Goal: Information Seeking & Learning: Check status

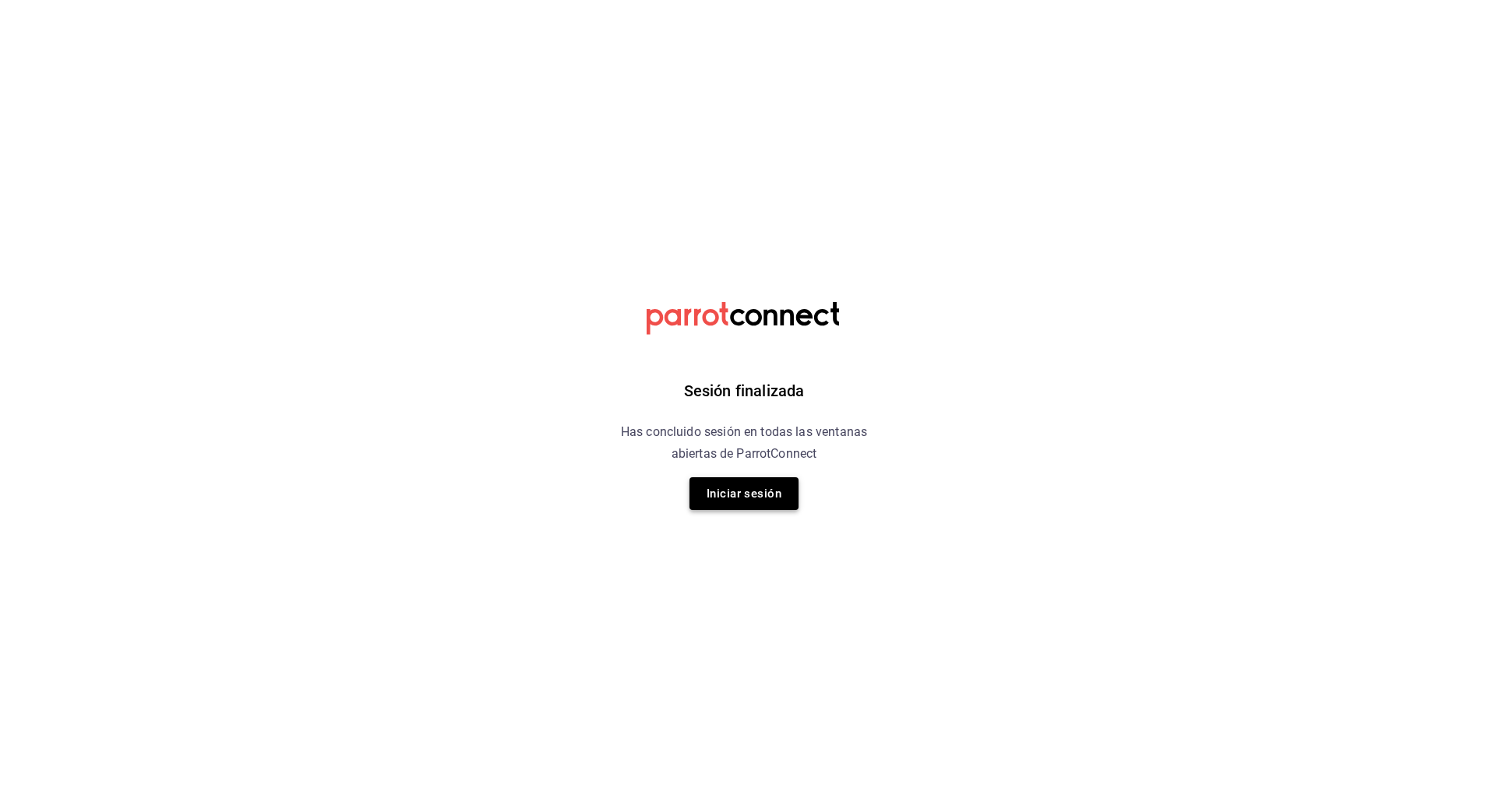
click at [759, 496] on button "Iniciar sesión" at bounding box center [744, 493] width 109 height 33
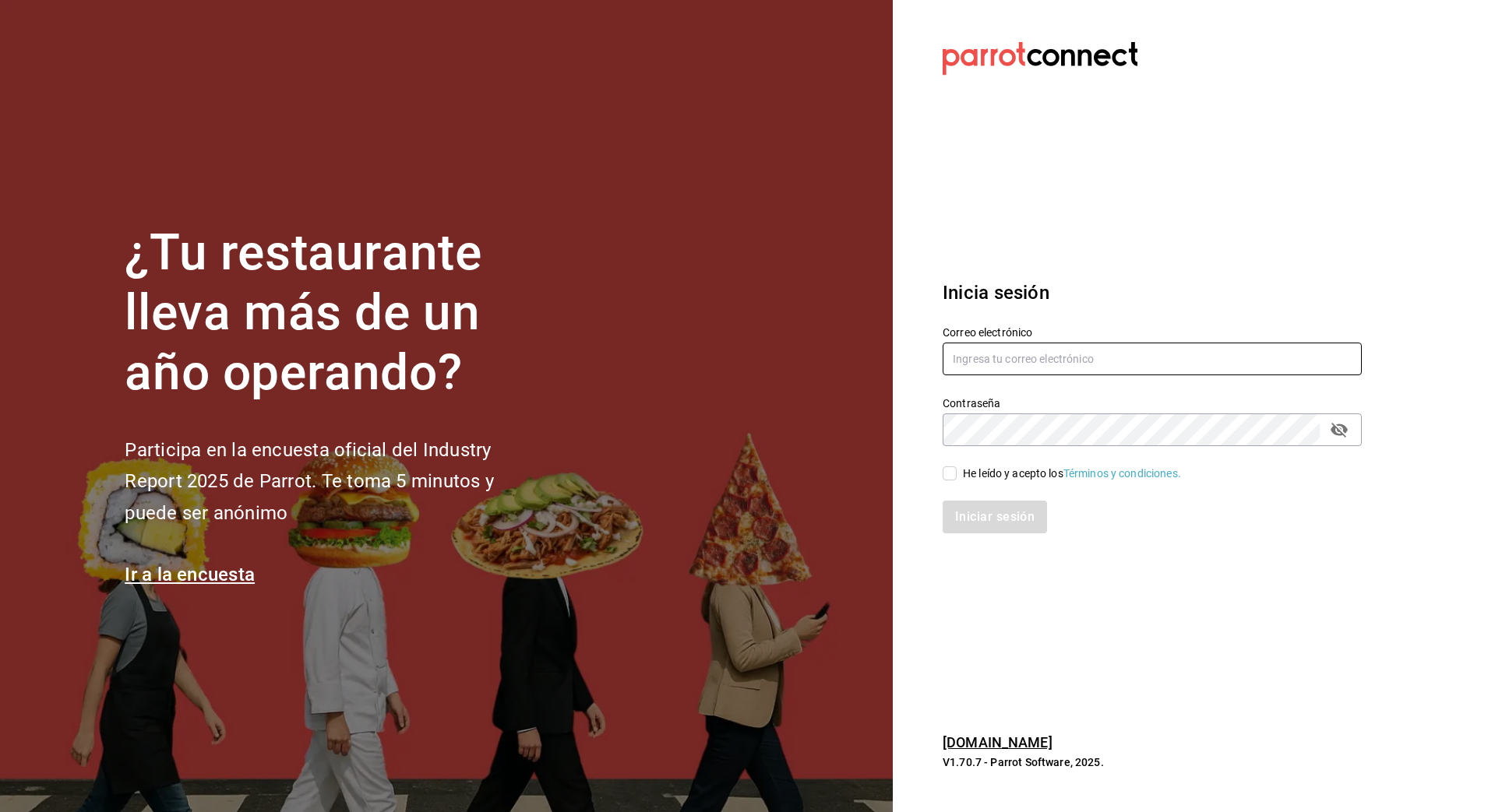
type input "[PERSON_NAME][EMAIL_ADDRESS][PERSON_NAME][DOMAIN_NAME]"
drag, startPoint x: 951, startPoint y: 474, endPoint x: 993, endPoint y: 521, distance: 63.0
click at [952, 475] on input "He leído y acepto los Términos y condiciones." at bounding box center [949, 473] width 14 height 14
checkbox input "true"
click at [995, 527] on button "Iniciar sesión" at bounding box center [995, 517] width 106 height 33
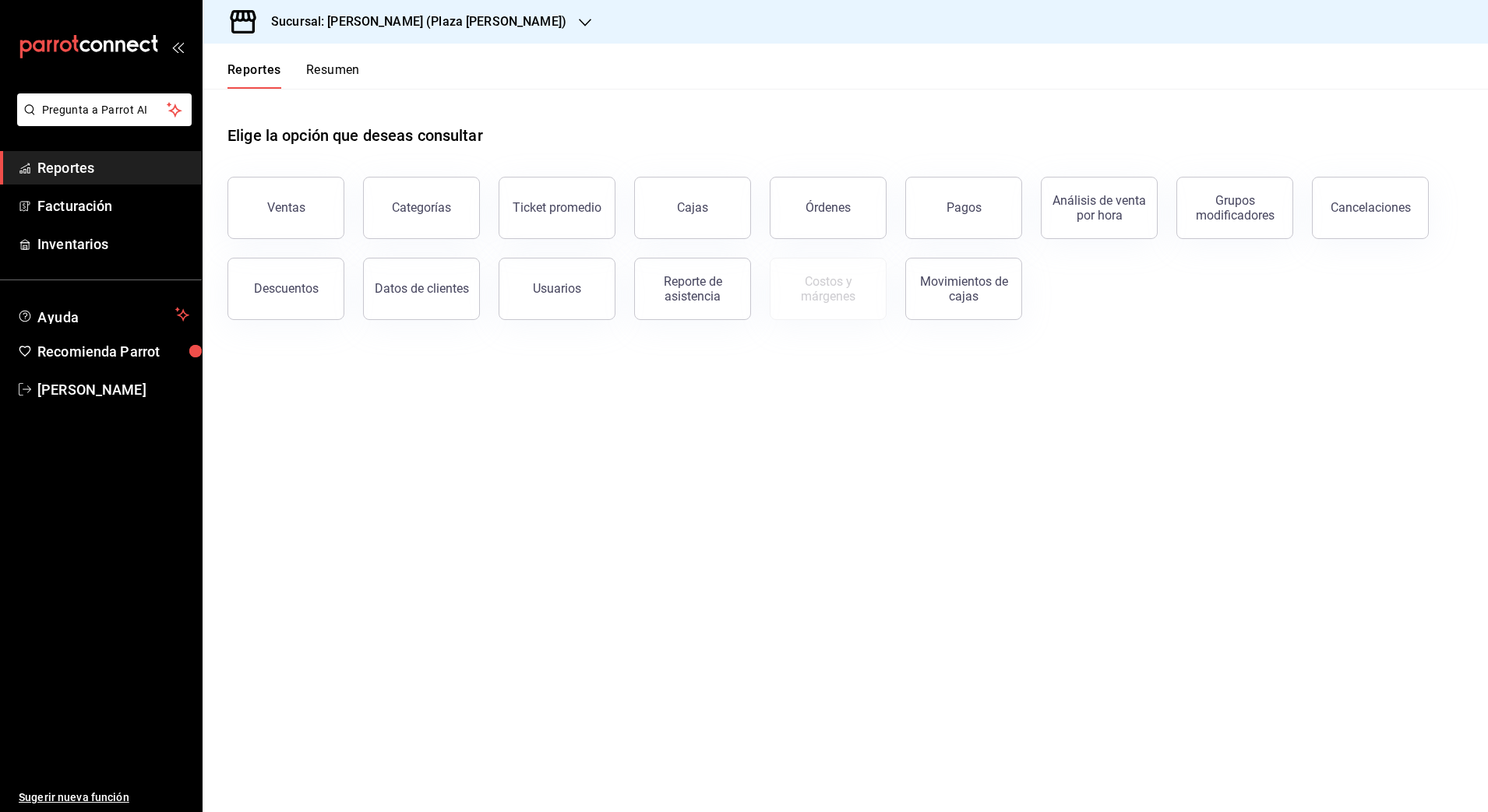
click at [377, 23] on h3 "Sucursal: Ichikani Sushi (Plaza Artz)" at bounding box center [413, 22] width 308 height 19
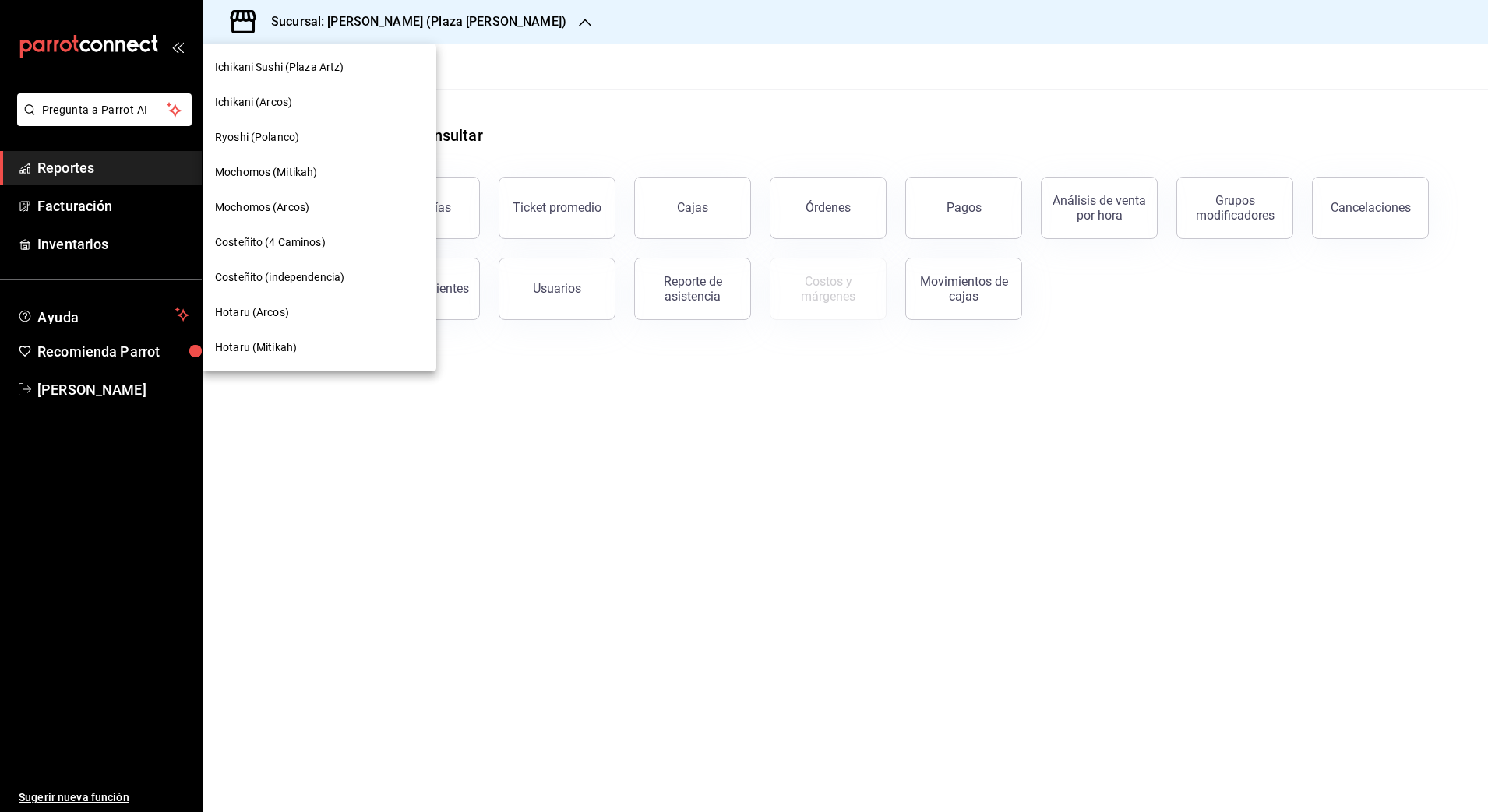
click at [279, 135] on span "Ryoshi (Polanco)" at bounding box center [257, 137] width 84 height 16
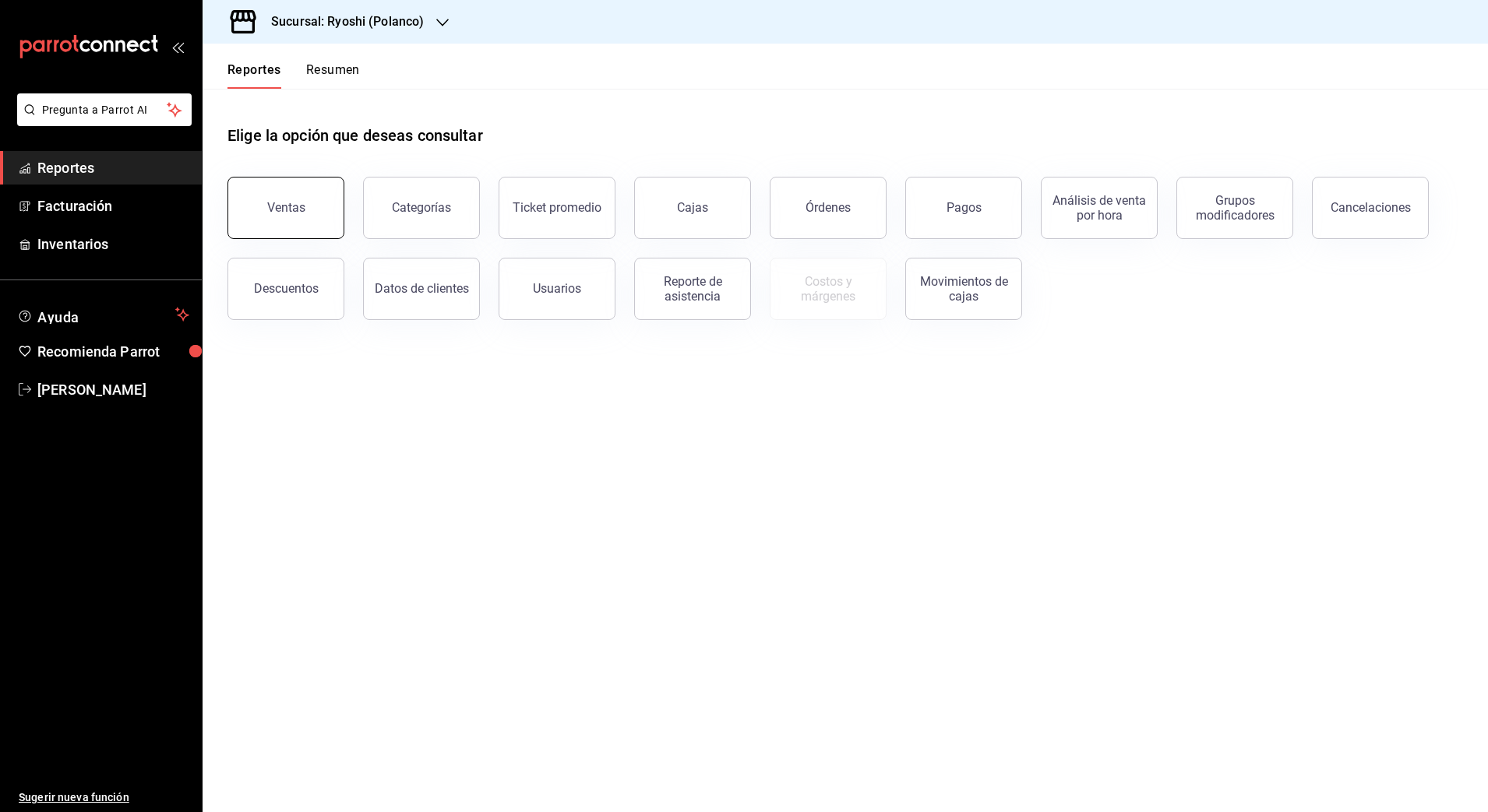
click at [278, 201] on div "Ventas" at bounding box center [286, 207] width 38 height 15
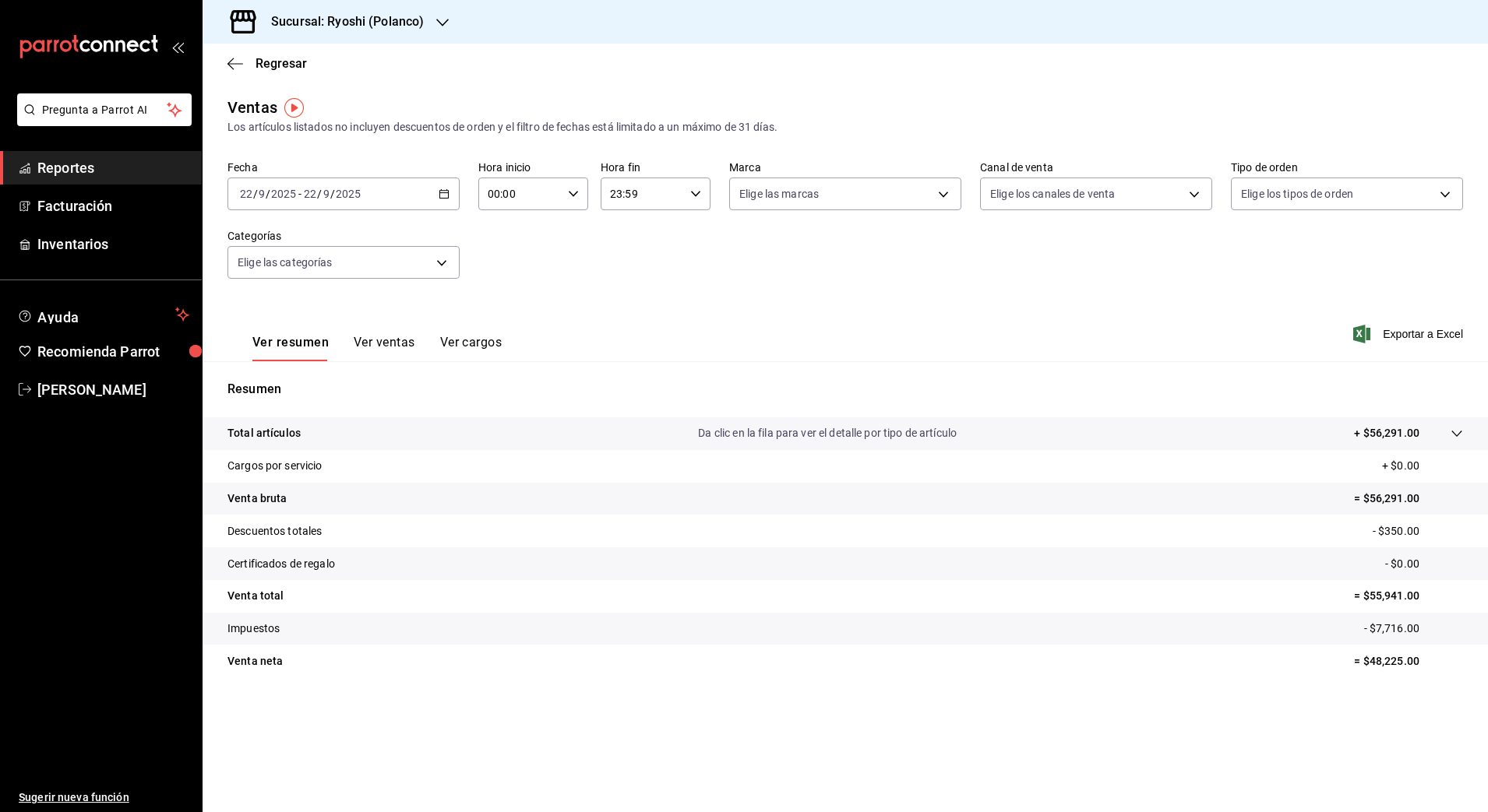
click at [448, 188] on icon "button" at bounding box center [444, 194] width 11 height 11
click at [305, 383] on span "Rango de fechas" at bounding box center [301, 381] width 121 height 16
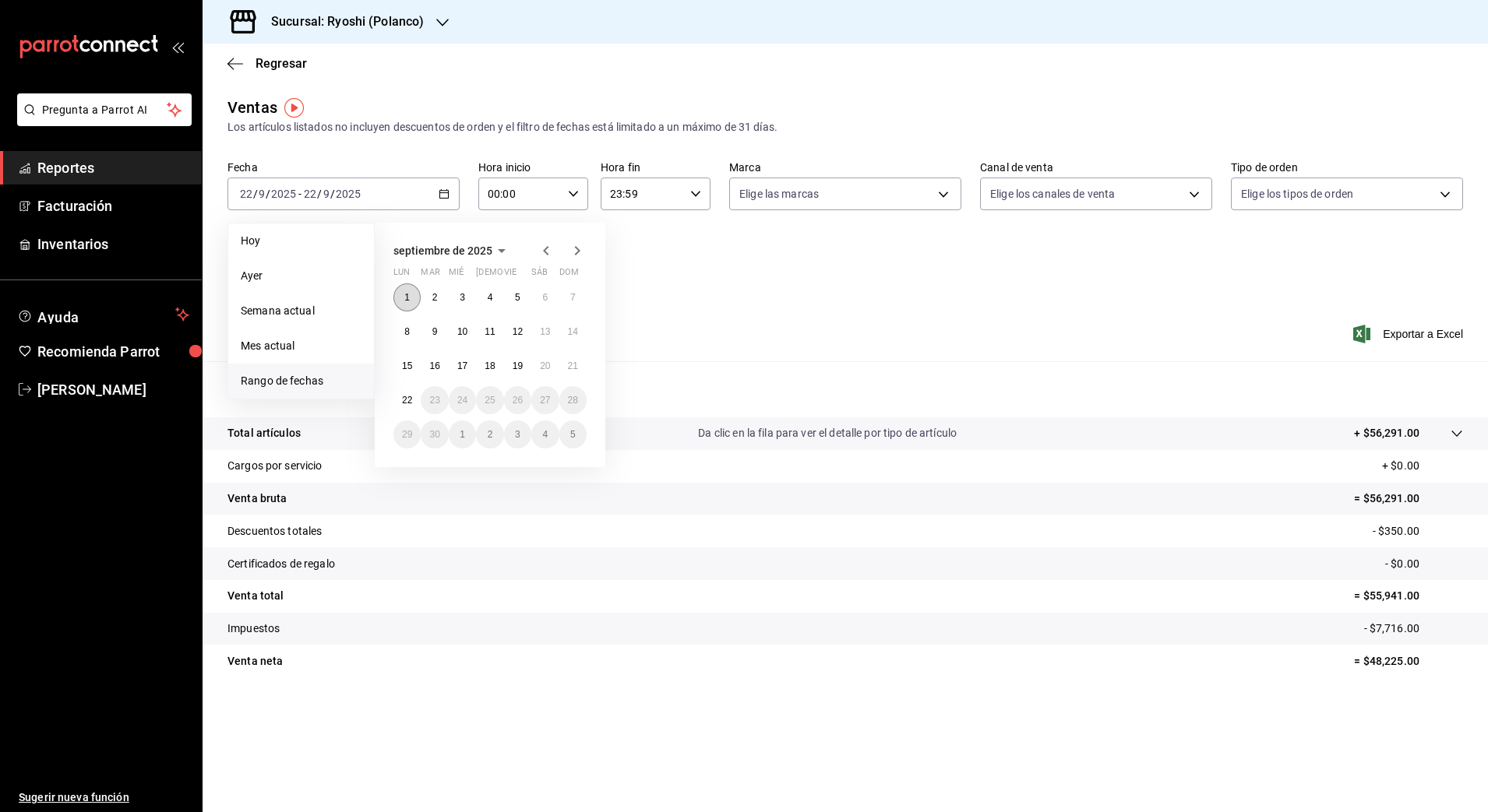
click at [409, 298] on abbr "1" at bounding box center [407, 297] width 6 height 11
click at [412, 392] on button "22" at bounding box center [406, 400] width 27 height 28
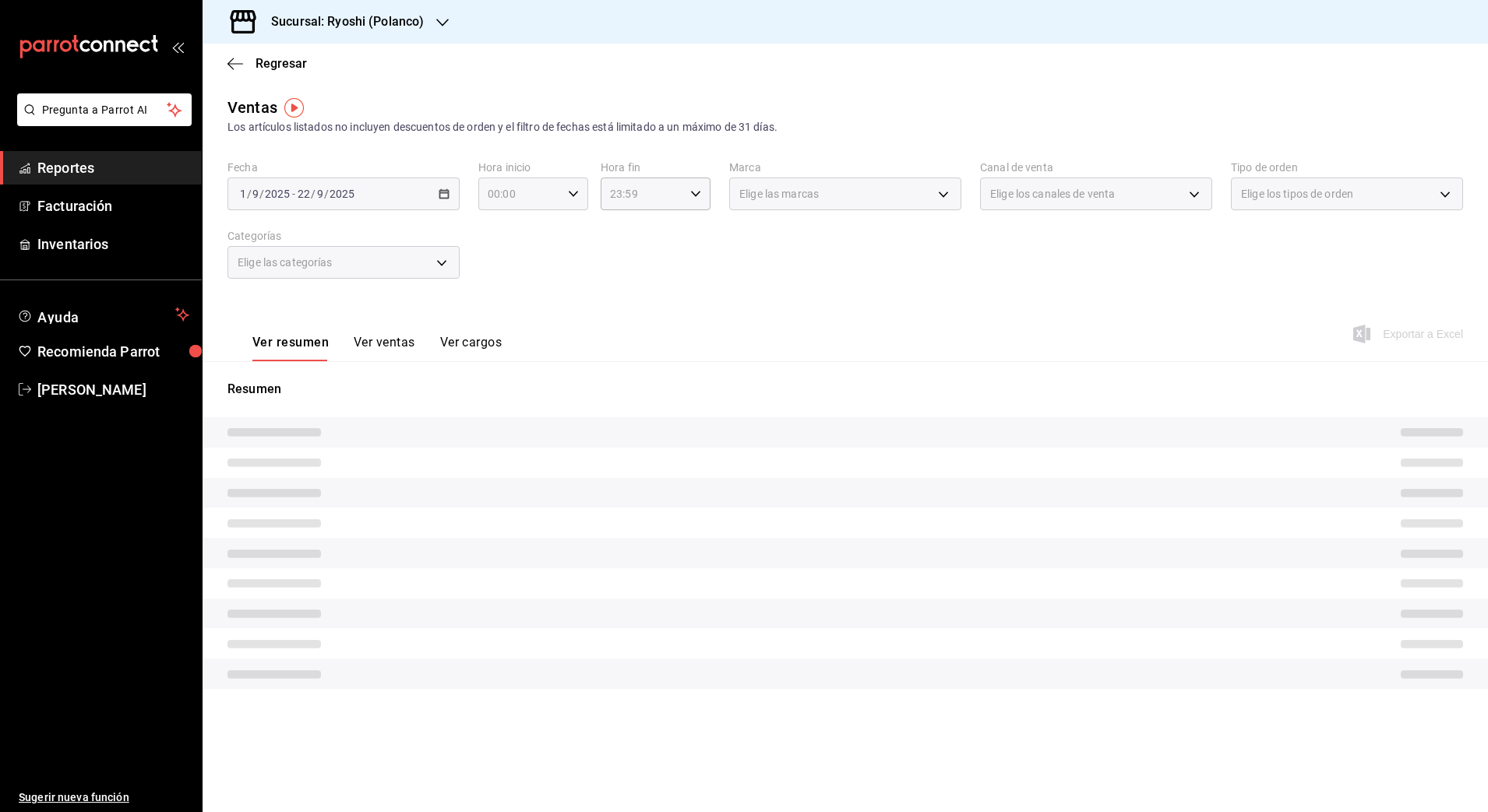
click at [572, 196] on icon "button" at bounding box center [573, 194] width 11 height 11
click at [509, 320] on span "05" at bounding box center [506, 323] width 30 height 12
type input "05:00"
click at [696, 189] on div at bounding box center [744, 406] width 1488 height 812
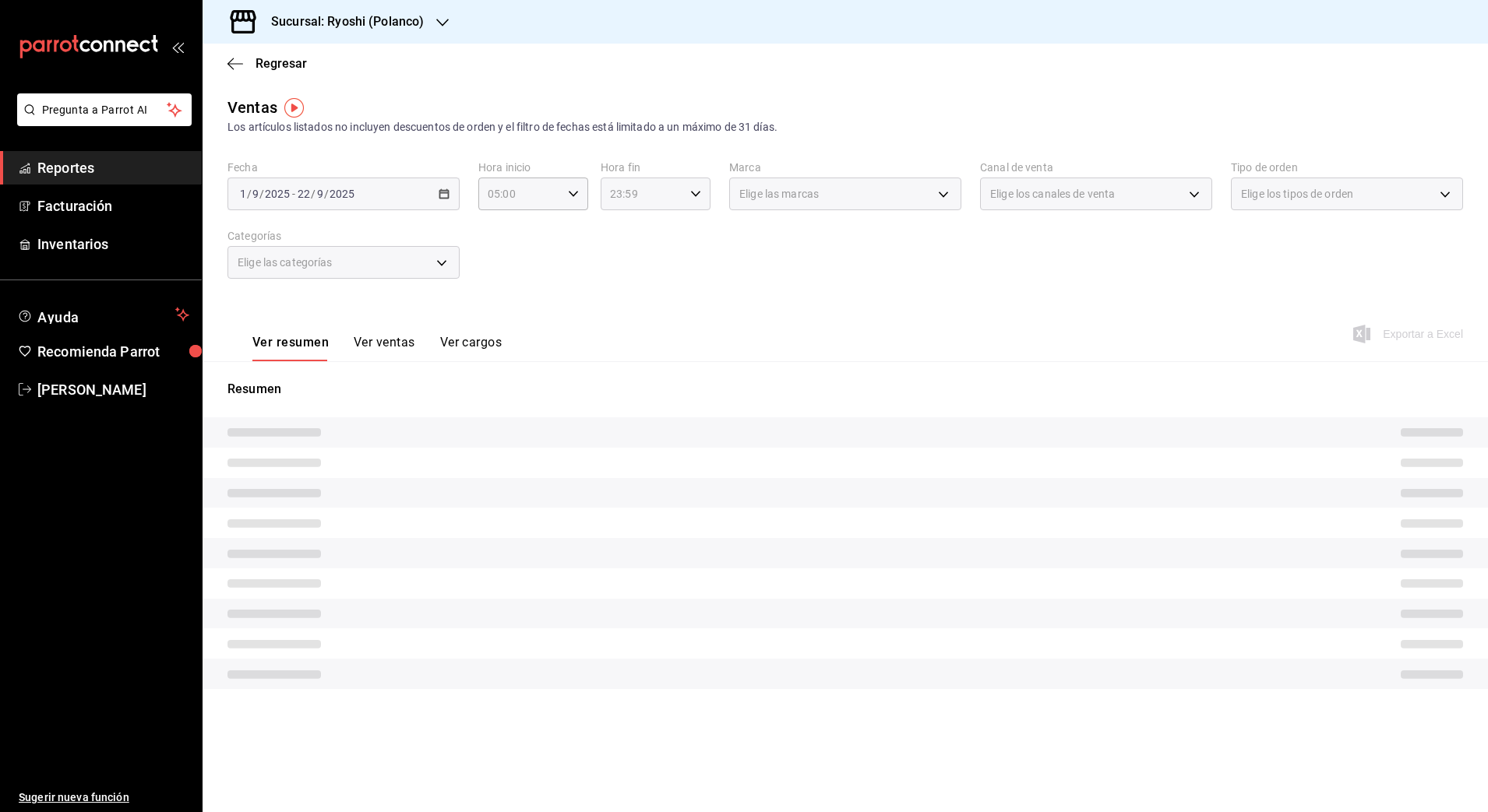
click at [696, 190] on icon "button" at bounding box center [696, 194] width 11 height 11
click at [630, 286] on span "04" at bounding box center [628, 292] width 30 height 12
type input "04:59"
click at [885, 291] on div at bounding box center [744, 406] width 1488 height 812
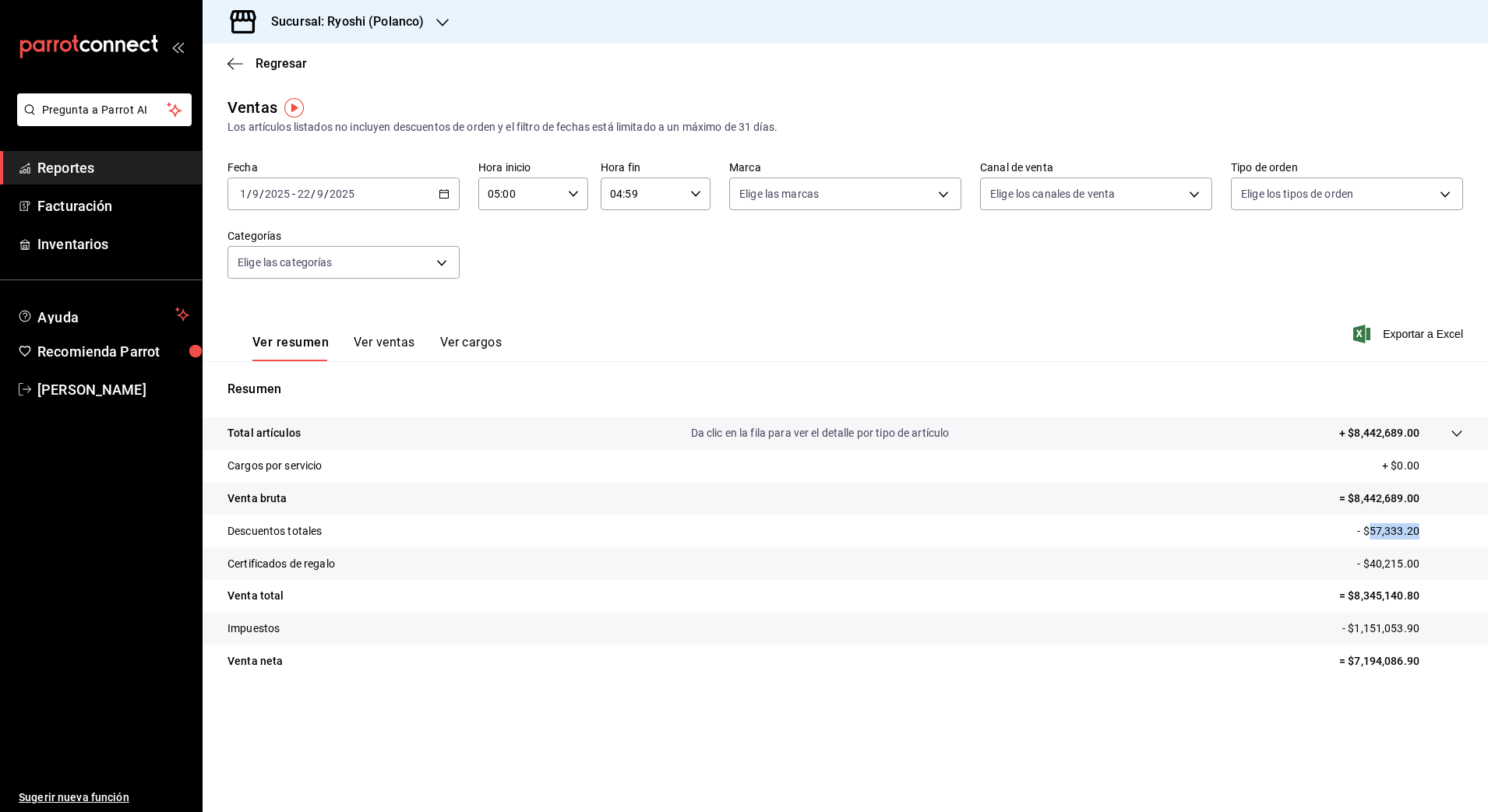
drag, startPoint x: 1371, startPoint y: 533, endPoint x: 1418, endPoint y: 543, distance: 48.1
click at [1418, 543] on tr "Descuentos totales - $57,333.20" at bounding box center [845, 531] width 1285 height 33
copy p "57,333.20"
drag, startPoint x: 1373, startPoint y: 563, endPoint x: 1424, endPoint y: 570, distance: 51.5
click at [1424, 570] on p "- $40,215.00" at bounding box center [1409, 564] width 106 height 16
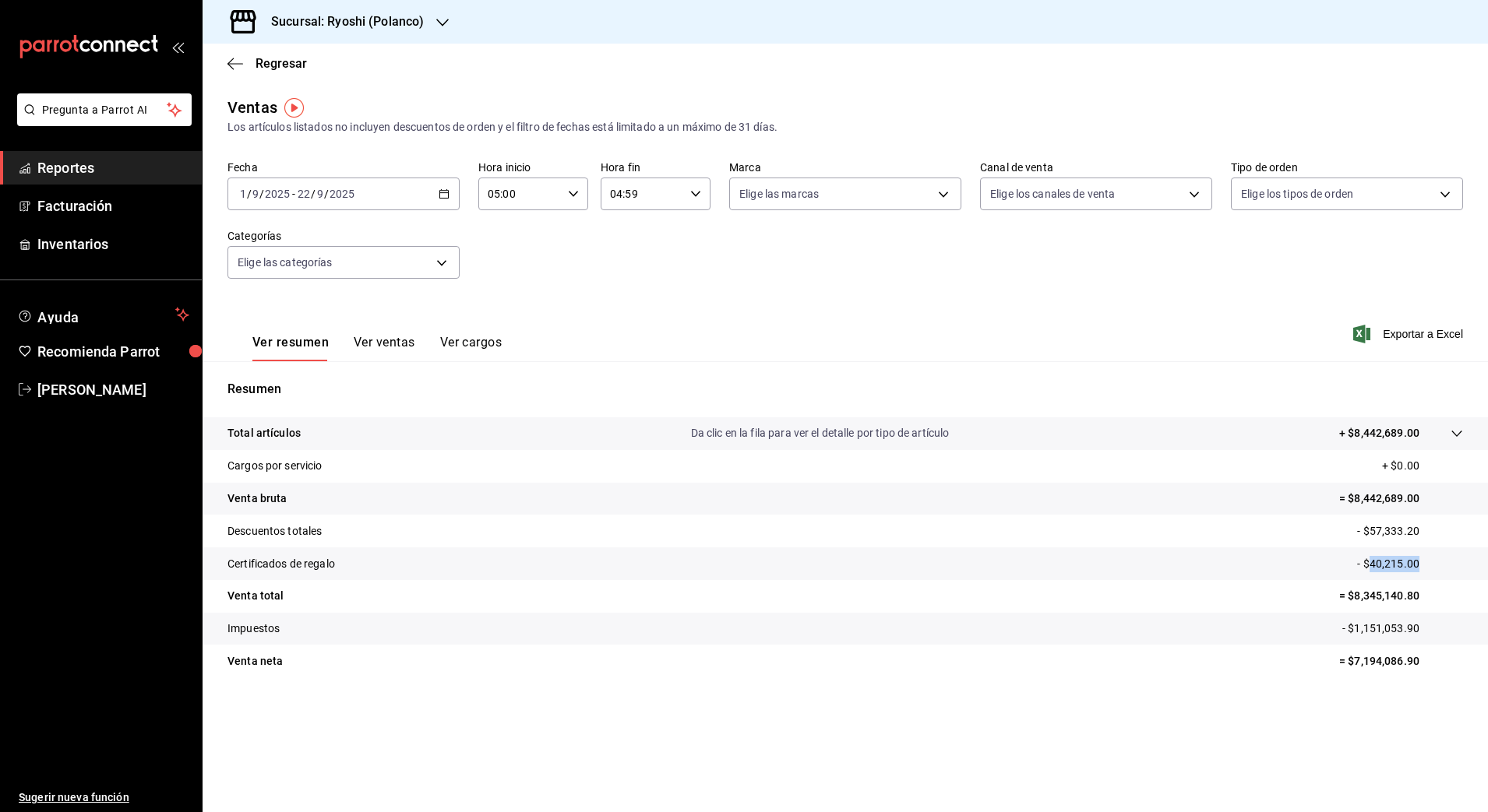
copy p "40,215.00"
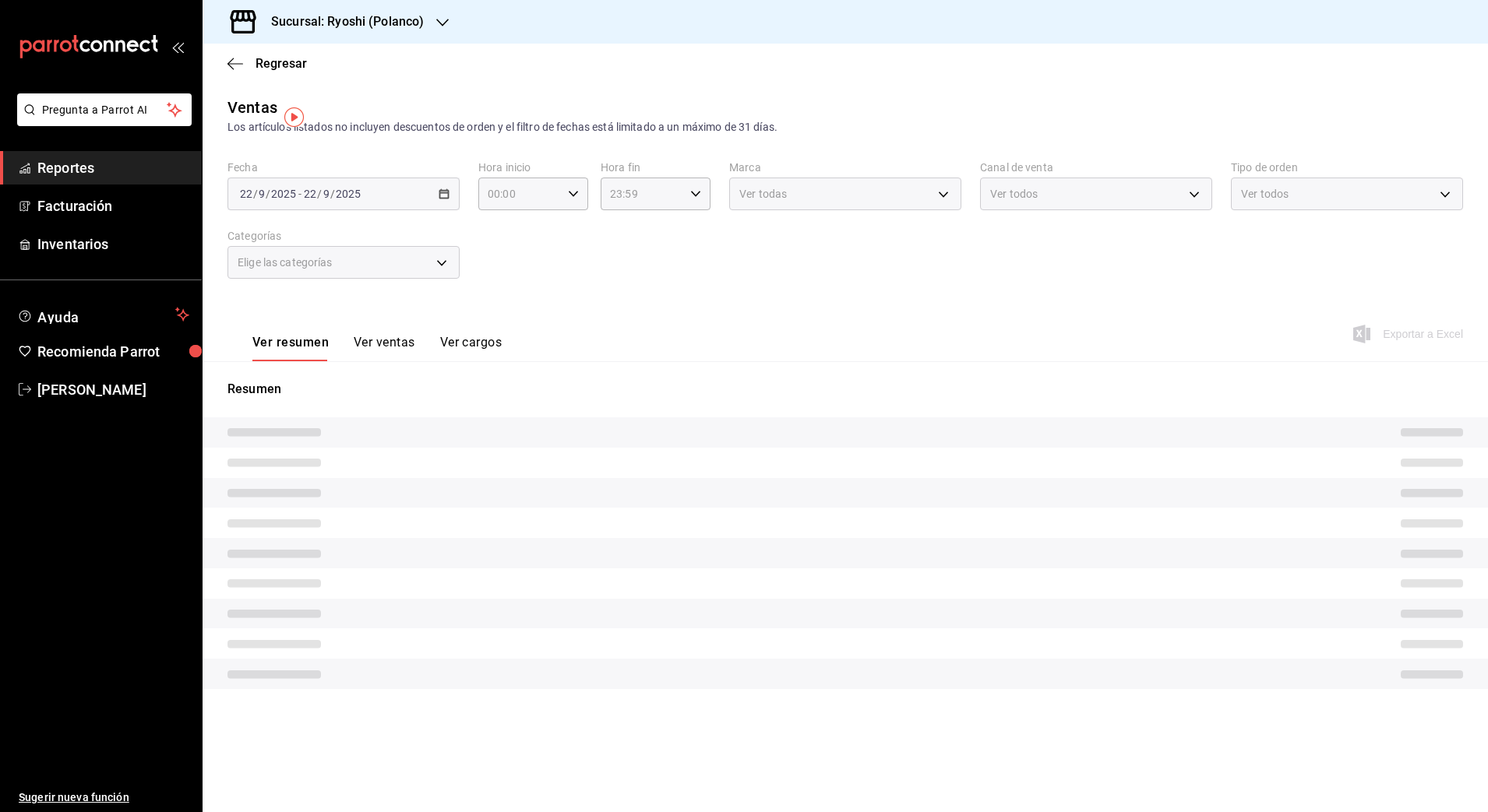
type input "05:00"
type input "04:59"
type input "05:00"
type input "04:59"
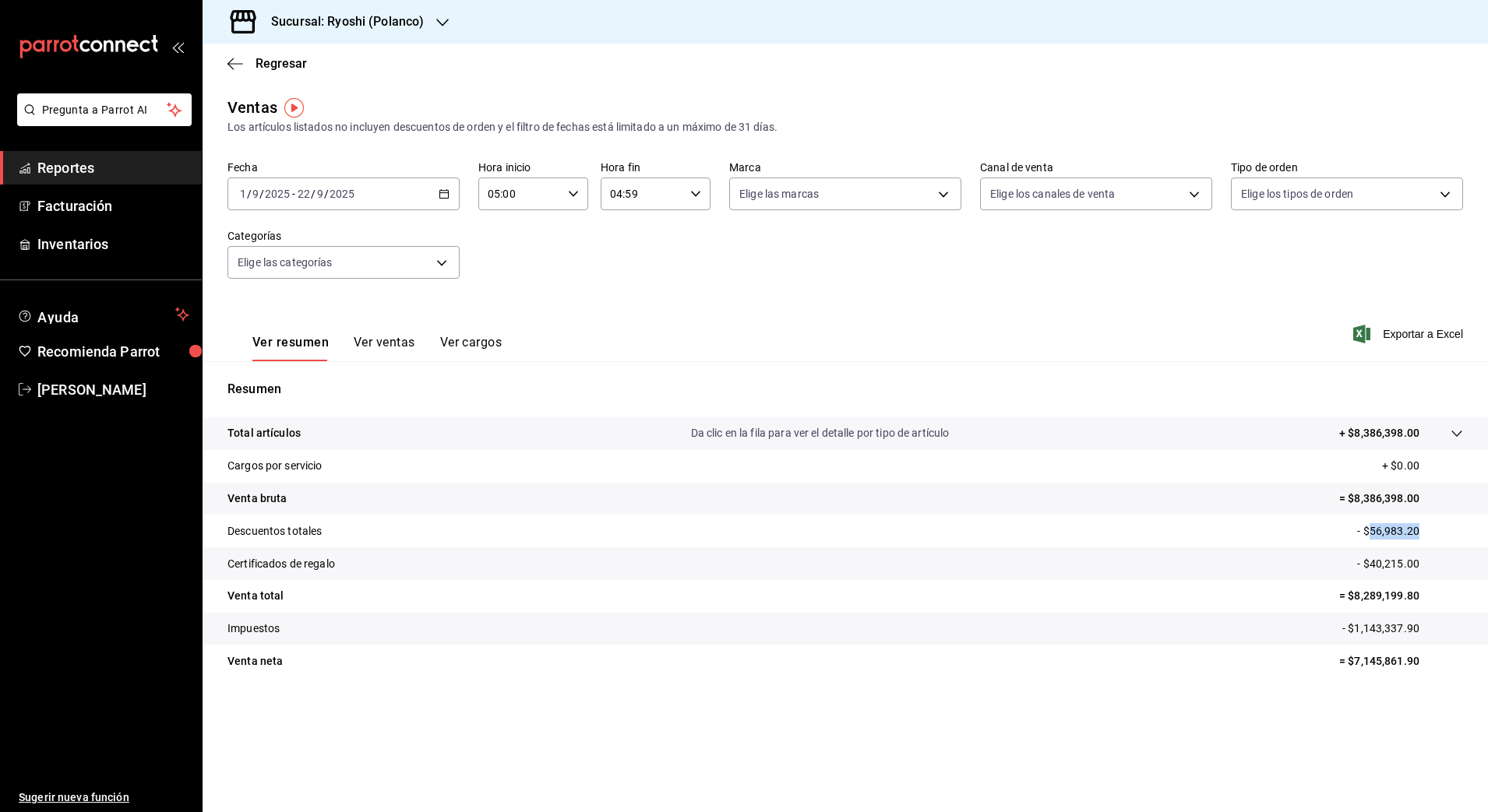
drag, startPoint x: 1372, startPoint y: 528, endPoint x: 1432, endPoint y: 538, distance: 60.8
click at [1432, 538] on p "- $56,983.20" at bounding box center [1409, 531] width 106 height 16
copy p "56,983.20"
drag, startPoint x: 1373, startPoint y: 566, endPoint x: 1455, endPoint y: 579, distance: 83.0
click at [1455, 579] on tbody "Total artículos Da clic en la fila para ver el detalle por tipo de artículo + $…" at bounding box center [845, 547] width 1285 height 260
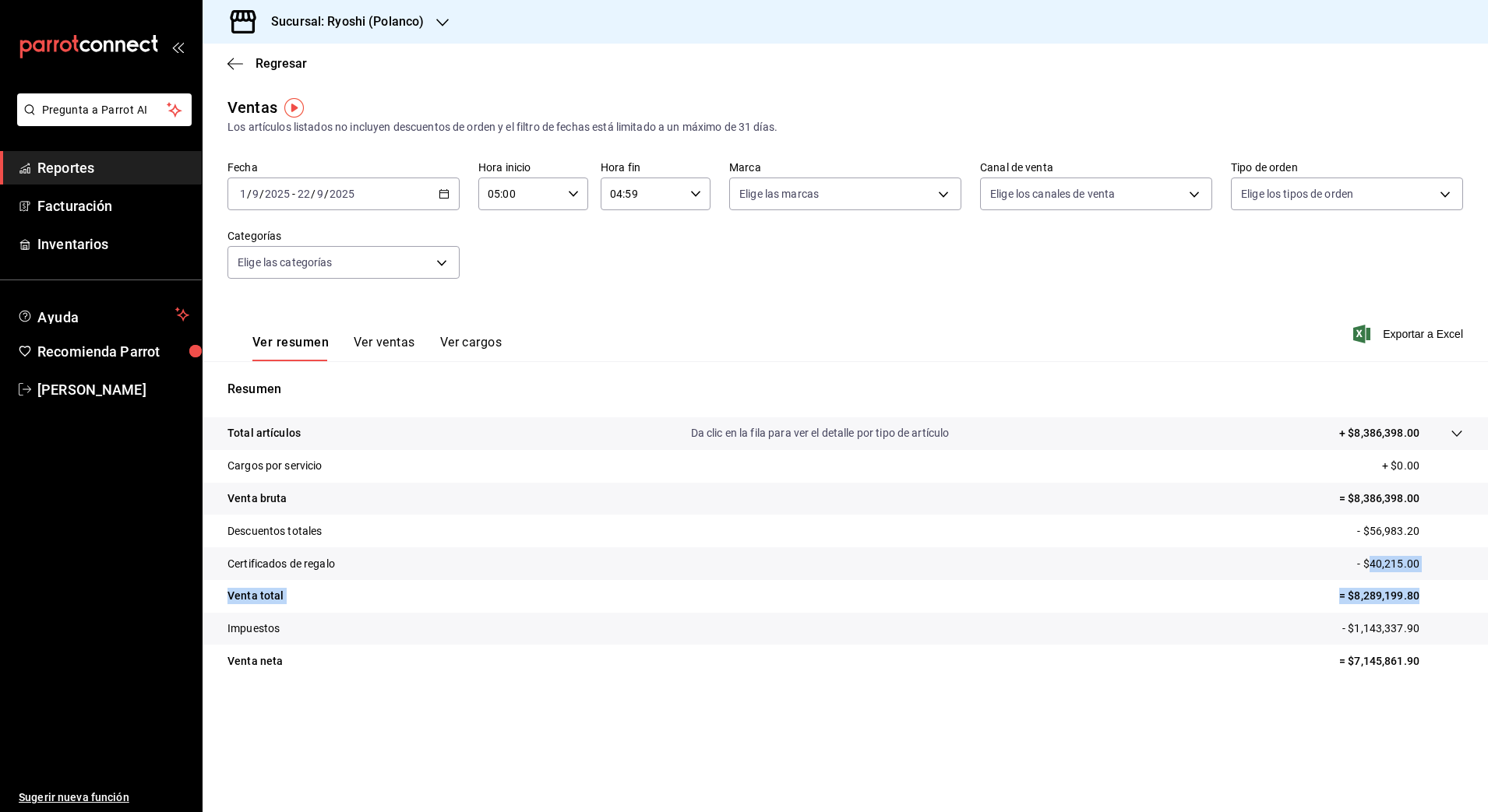
copy tbody "40,215.00 Venta total = $8,289,199.80"
click at [1387, 579] on tr "Venta total = $8,289,199.80" at bounding box center [845, 595] width 1285 height 33
drag, startPoint x: 1372, startPoint y: 562, endPoint x: 1424, endPoint y: 566, distance: 52.2
click at [1424, 566] on p "- $40,215.00" at bounding box center [1409, 564] width 106 height 16
copy p "40,215.00"
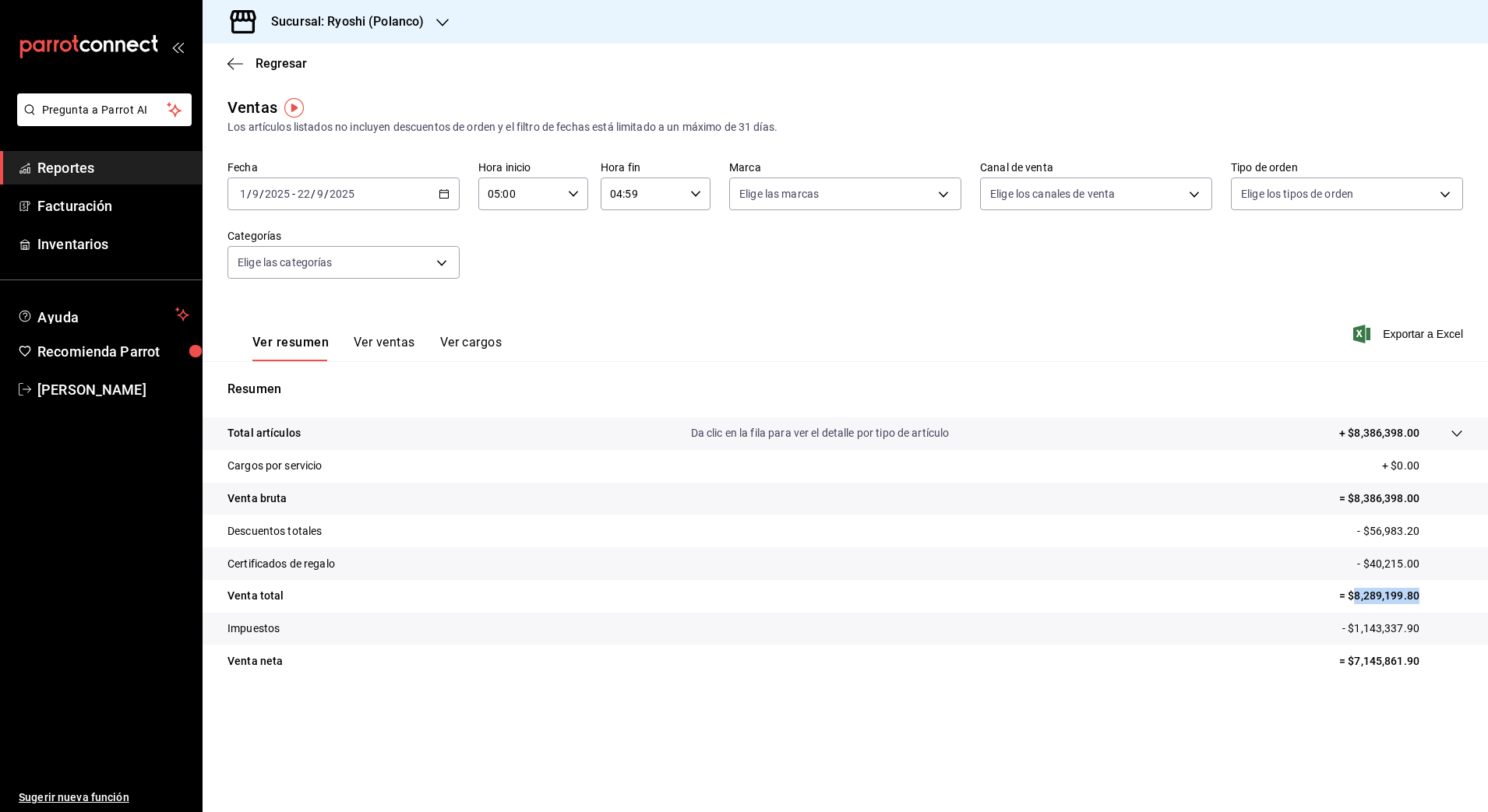
drag, startPoint x: 1356, startPoint y: 594, endPoint x: 1423, endPoint y: 592, distance: 67.0
click at [1423, 592] on p "= $8,289,199.80" at bounding box center [1401, 595] width 124 height 16
copy p "8,289,199.80"
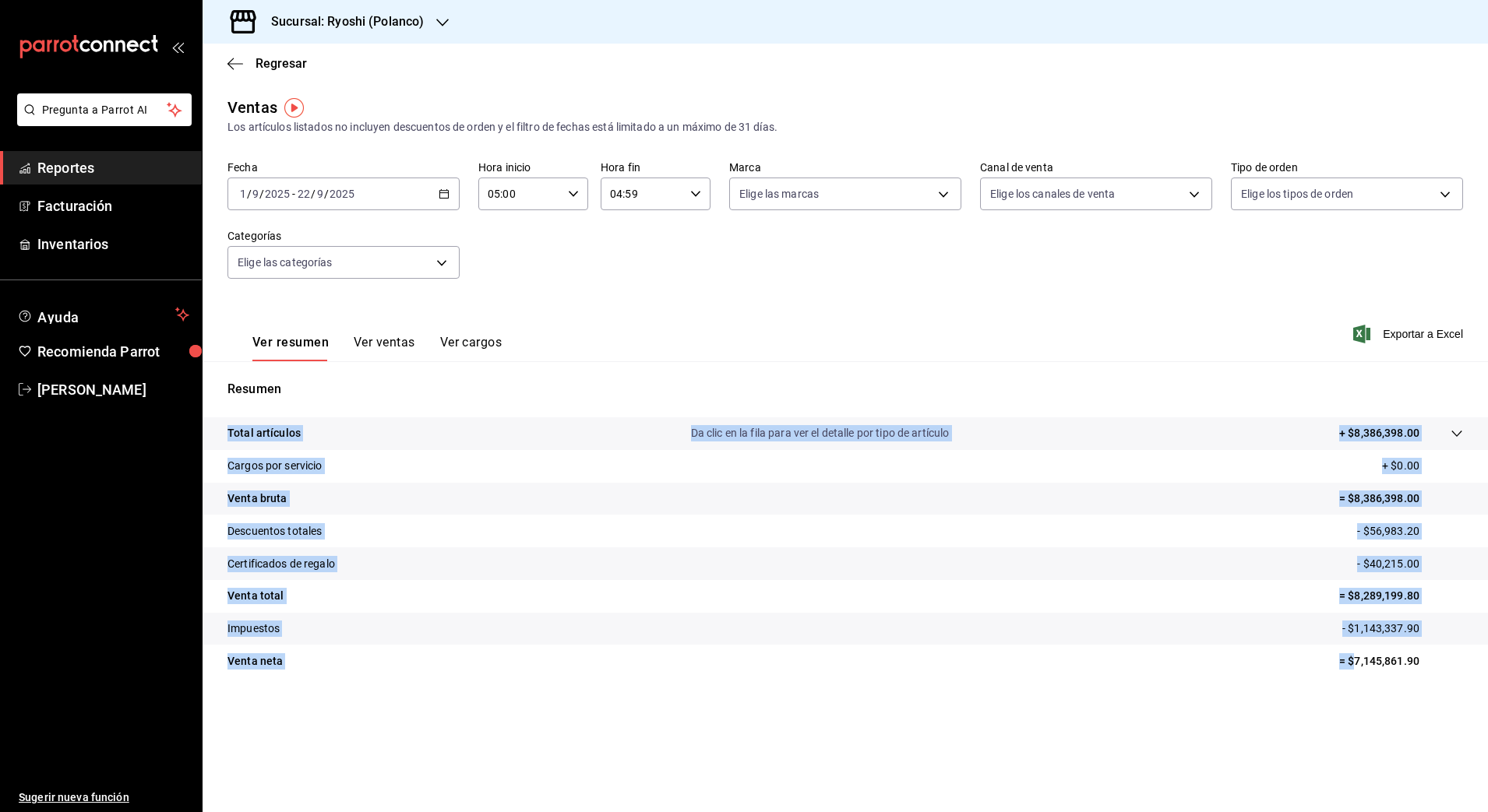
drag, startPoint x: 1353, startPoint y: 658, endPoint x: 1439, endPoint y: 685, distance: 90.1
click at [1439, 685] on div "Total artículos Da clic en la fila para ver el detalle por tipo de artículo + $…" at bounding box center [845, 556] width 1285 height 278
copy tbody "Total artículos Da clic en la fila para ver el detalle por tipo de artículo + $…"
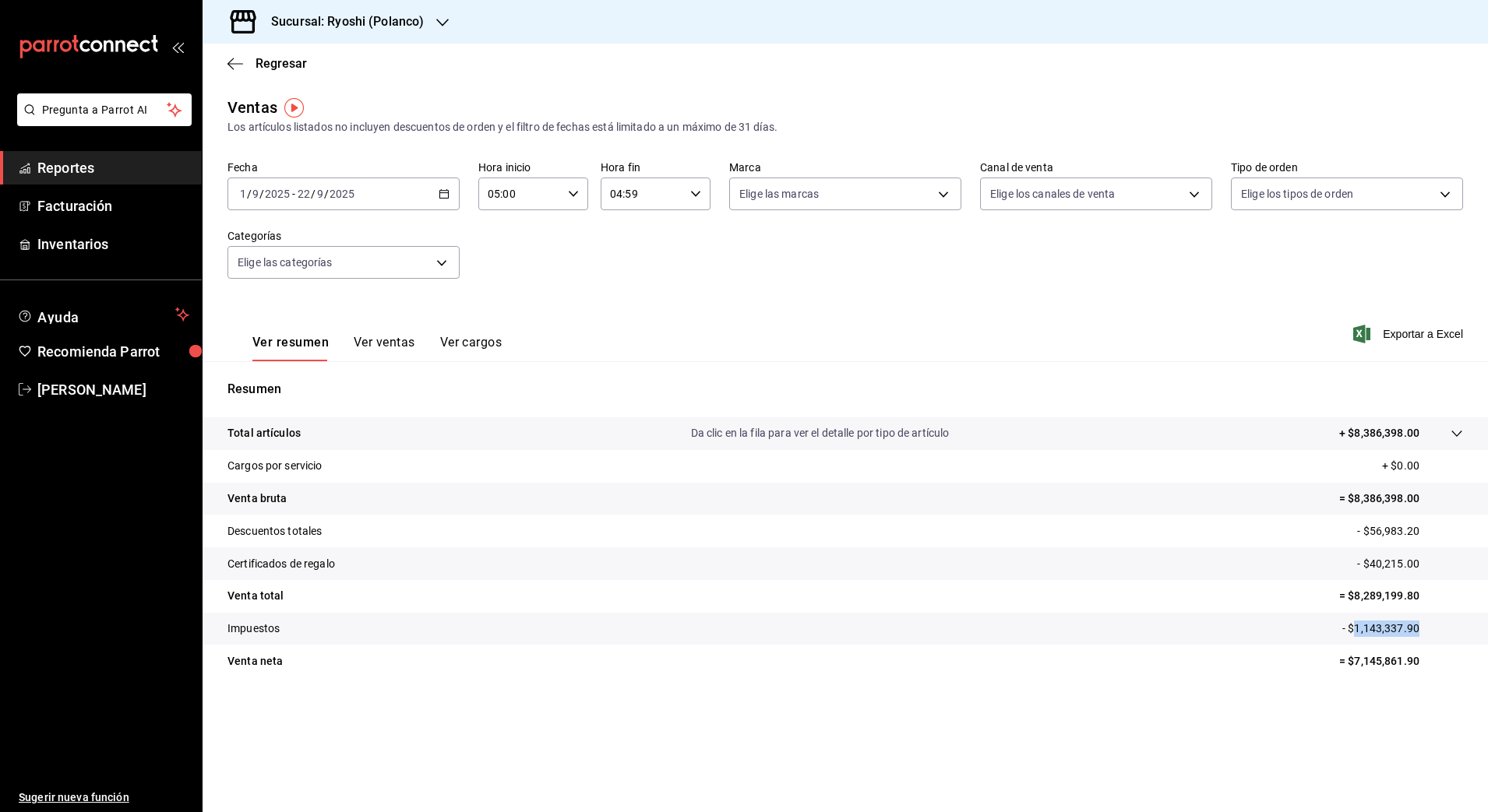
drag, startPoint x: 1355, startPoint y: 629, endPoint x: 1426, endPoint y: 628, distance: 71.0
click at [1426, 628] on p "- $1,143,337.90" at bounding box center [1402, 628] width 121 height 16
copy p "1,143,337.90"
